Goal: Task Accomplishment & Management: Manage account settings

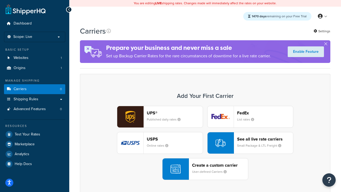
click at [205, 143] on div "UPS® Published daily rates FedEx List rates USPS Online rates See all live rate…" at bounding box center [204, 143] width 239 height 74
click at [265, 113] on header "FedEx" at bounding box center [265, 112] width 56 height 5
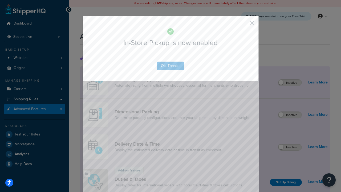
scroll to position [173, 0]
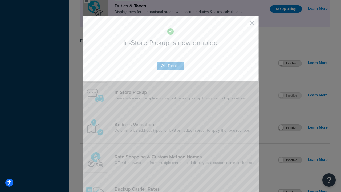
click at [244, 25] on button "button" at bounding box center [243, 24] width 1 height 1
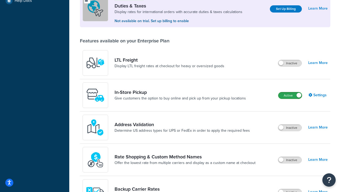
scroll to position [163, 0]
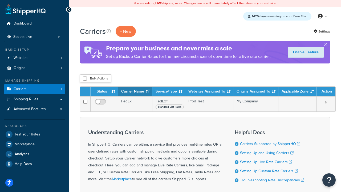
click at [85, 79] on input "checkbox" at bounding box center [85, 78] width 4 height 4
checkbox input "true"
click at [0, 0] on button "Delete" at bounding box center [0, 0] width 0 height 0
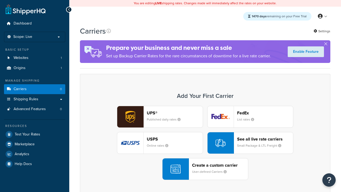
click at [205, 143] on div "UPS® Published daily rates FedEx List rates USPS Online rates See all live rate…" at bounding box center [204, 143] width 239 height 74
click at [265, 113] on header "FedEx" at bounding box center [265, 112] width 56 height 5
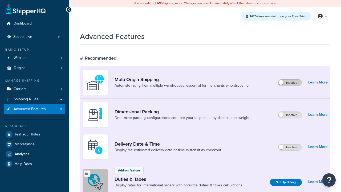
click at [290, 83] on label "Inactive" at bounding box center [289, 82] width 23 height 6
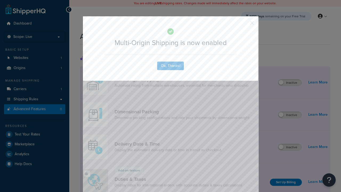
click at [244, 25] on button "button" at bounding box center [243, 24] width 1 height 1
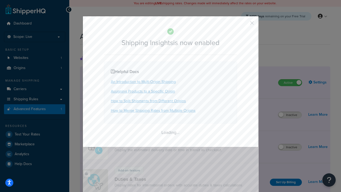
scroll to position [334, 0]
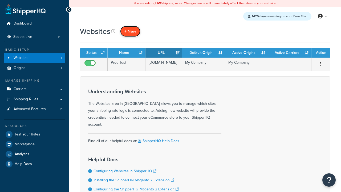
click at [130, 31] on span "+ New" at bounding box center [130, 31] width 12 height 6
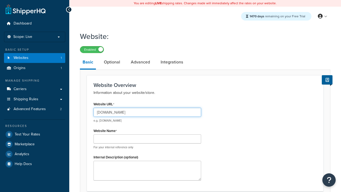
type input "www.testregressiononprod.com"
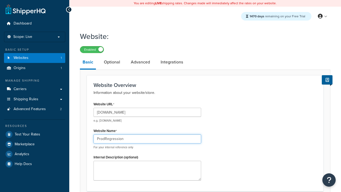
type input "ProdRegression"
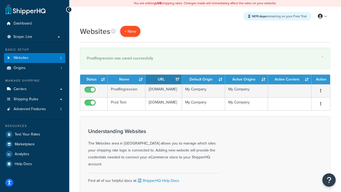
click at [130, 31] on span "+ New" at bounding box center [130, 31] width 12 height 6
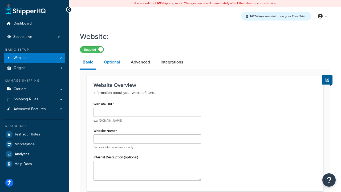
click at [111, 63] on link "Optional" at bounding box center [112, 62] width 22 height 13
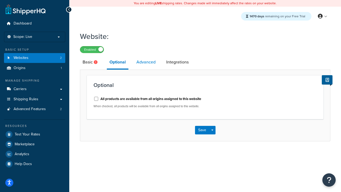
click at [146, 63] on link "Advanced" at bounding box center [146, 62] width 24 height 13
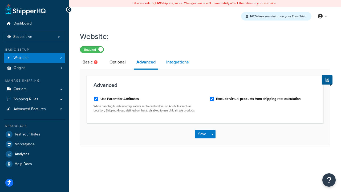
click at [177, 63] on link "Integrations" at bounding box center [177, 62] width 28 height 13
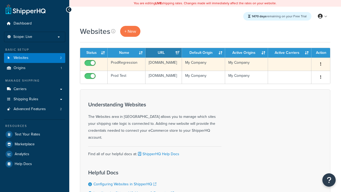
click at [320, 64] on icon "button" at bounding box center [320, 64] width 1 height 4
click at [0, 0] on link "Edit" at bounding box center [0, 0] width 0 height 0
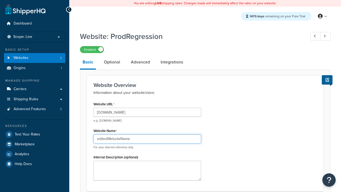
type input "editedWebsiteName"
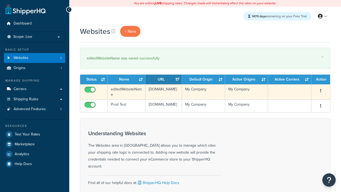
click at [320, 91] on icon "button" at bounding box center [320, 91] width 1 height 4
click at [0, 0] on link "Duplicate" at bounding box center [0, 0] width 0 height 0
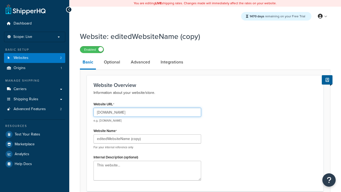
type input "www.editedWebsiteNameCopy.com"
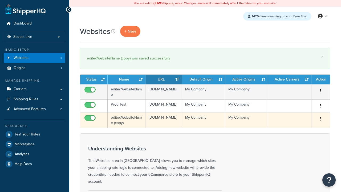
click at [320, 121] on icon "button" at bounding box center [320, 119] width 1 height 4
click at [0, 0] on link "Delete" at bounding box center [0, 0] width 0 height 0
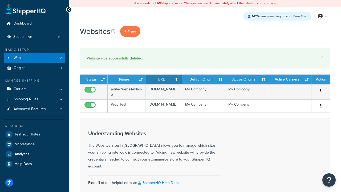
click at [94, 80] on th "Status" at bounding box center [93, 79] width 27 height 10
click at [126, 80] on th "Name" at bounding box center [126, 79] width 38 height 10
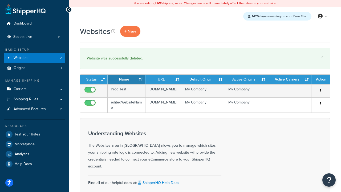
click at [163, 80] on th "URL" at bounding box center [163, 79] width 36 height 10
click at [203, 80] on th "Default Origin" at bounding box center [203, 79] width 43 height 10
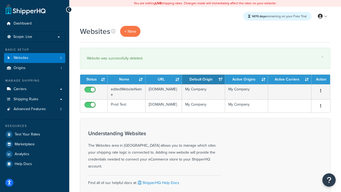
click at [246, 80] on th "Active Origins" at bounding box center [246, 79] width 43 height 10
click at [289, 80] on th "Active Carriers" at bounding box center [289, 79] width 43 height 10
click at [320, 80] on th "Action" at bounding box center [320, 79] width 19 height 10
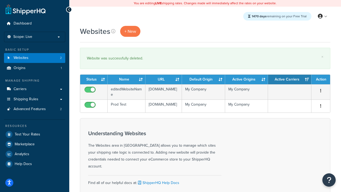
click at [320, 80] on th "Action" at bounding box center [320, 79] width 19 height 10
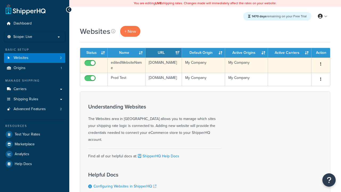
click at [320, 64] on icon "button" at bounding box center [320, 64] width 1 height 4
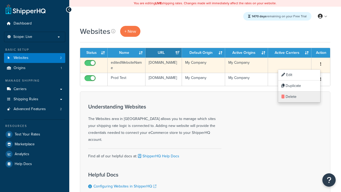
click at [298, 97] on link "Delete" at bounding box center [299, 96] width 42 height 11
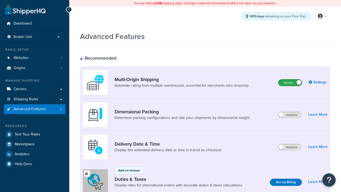
click at [290, 83] on label "Active" at bounding box center [289, 82] width 23 height 6
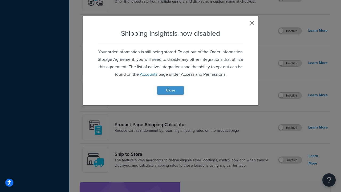
click at [170, 90] on button "Close" at bounding box center [170, 90] width 27 height 9
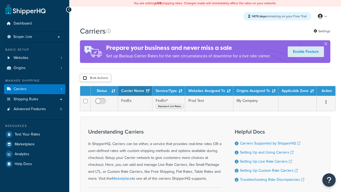
click at [85, 78] on input "checkbox" at bounding box center [85, 78] width 4 height 4
checkbox input "true"
click at [0, 0] on button "Delete" at bounding box center [0, 0] width 0 height 0
